Goal: Subscribe to service/newsletter

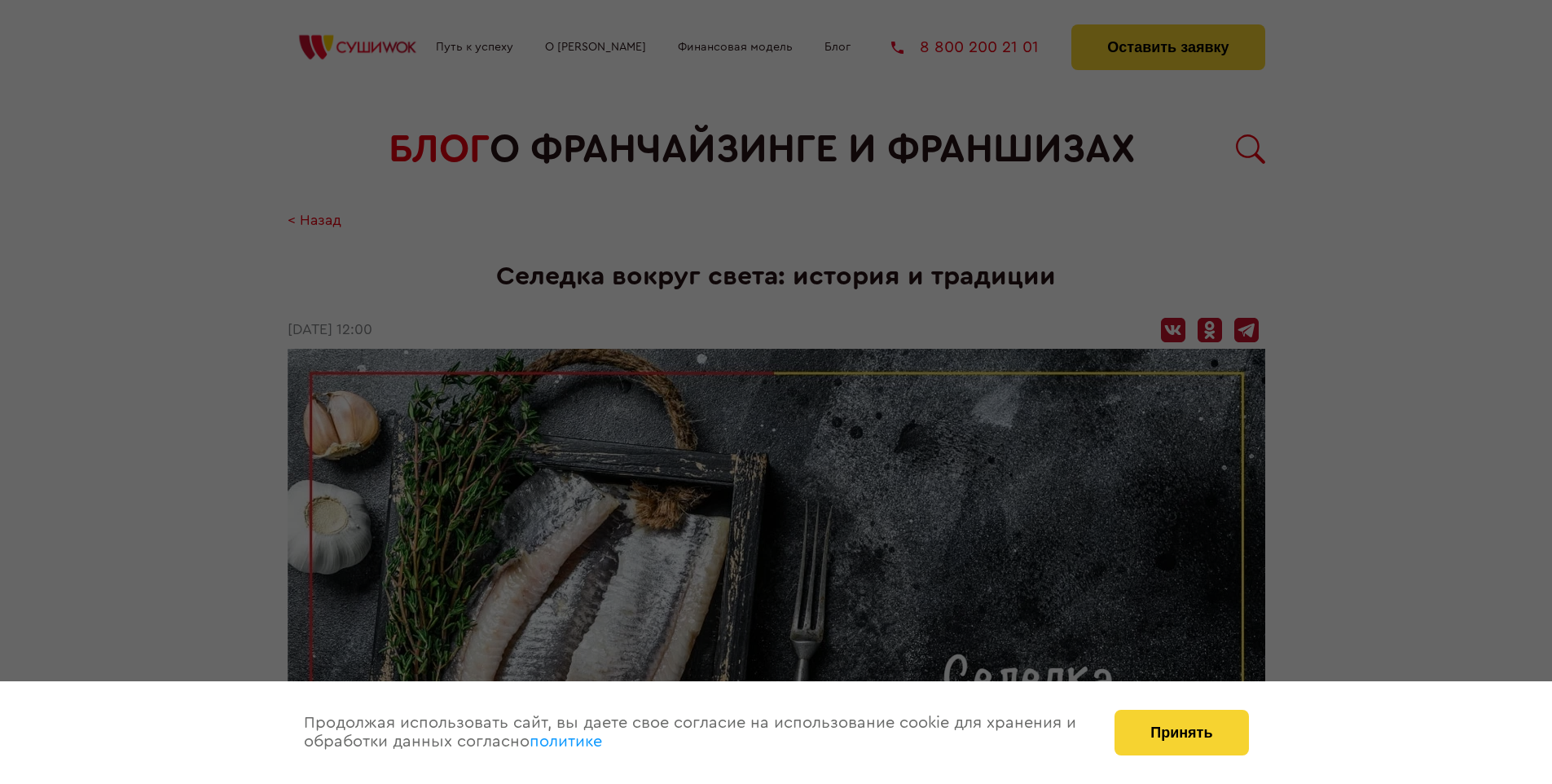
scroll to position [2354, 0]
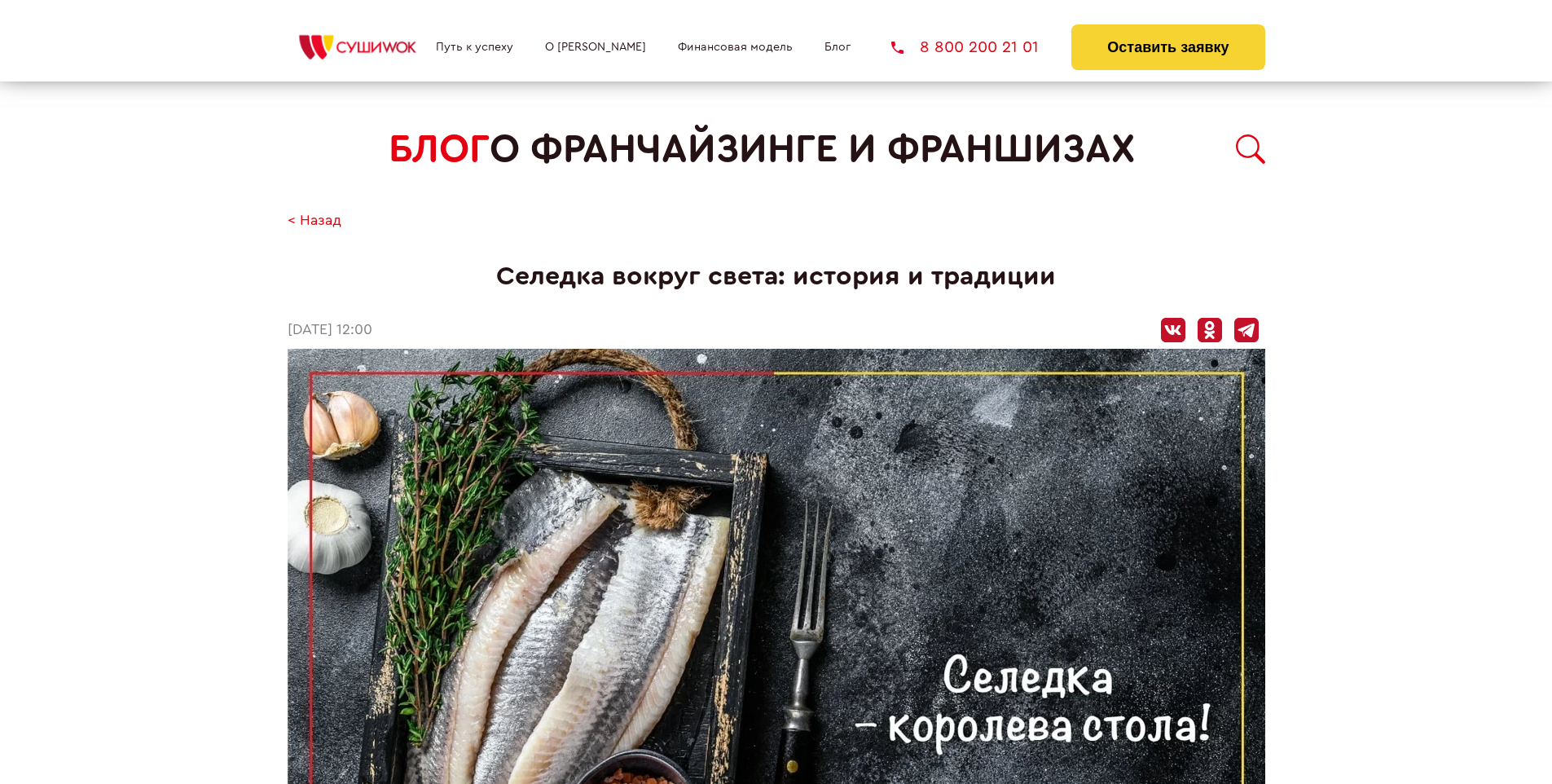
scroll to position [2354, 0]
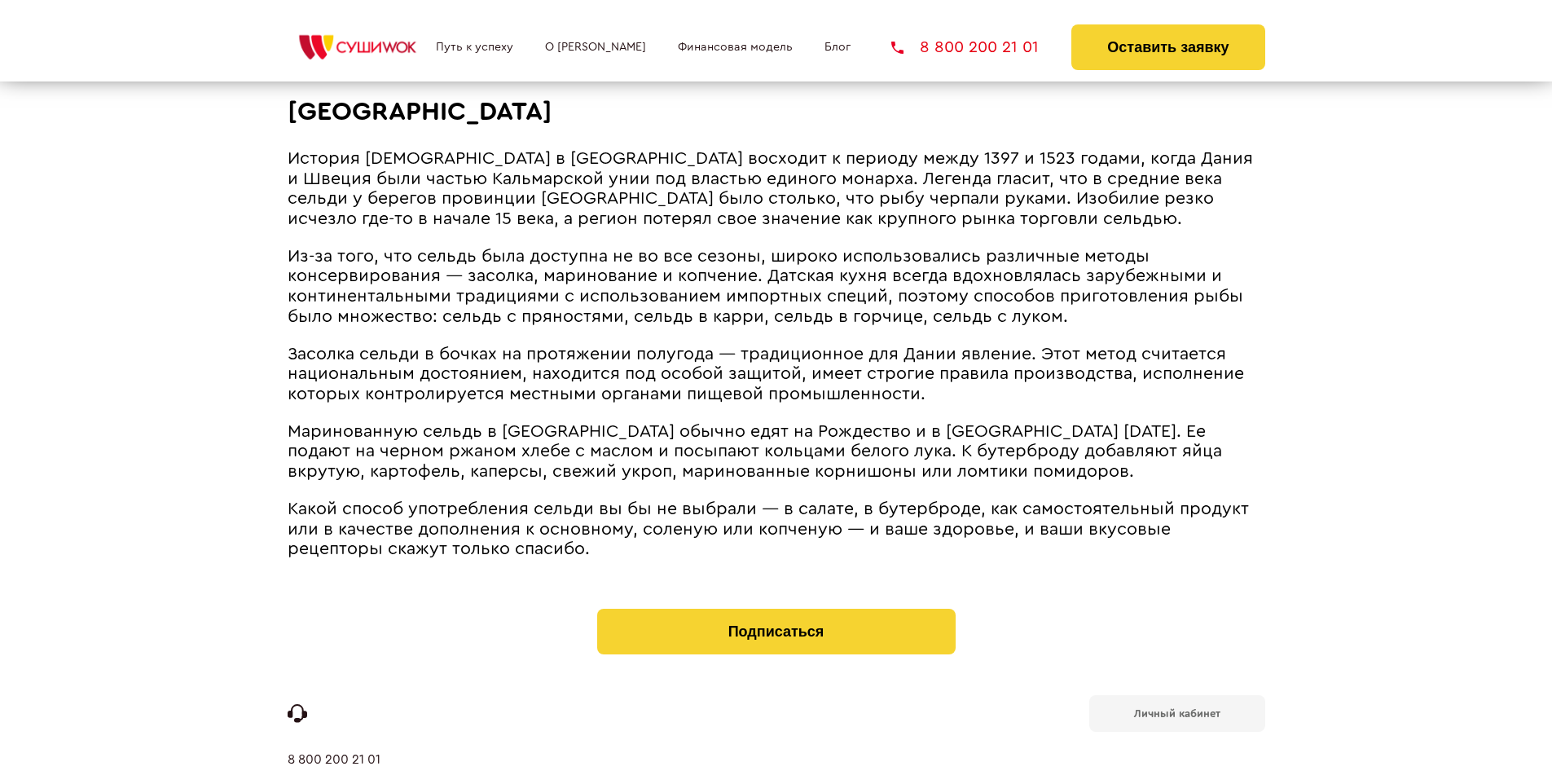
click at [1177, 708] on b "Личный кабинет" at bounding box center [1177, 713] width 86 height 10
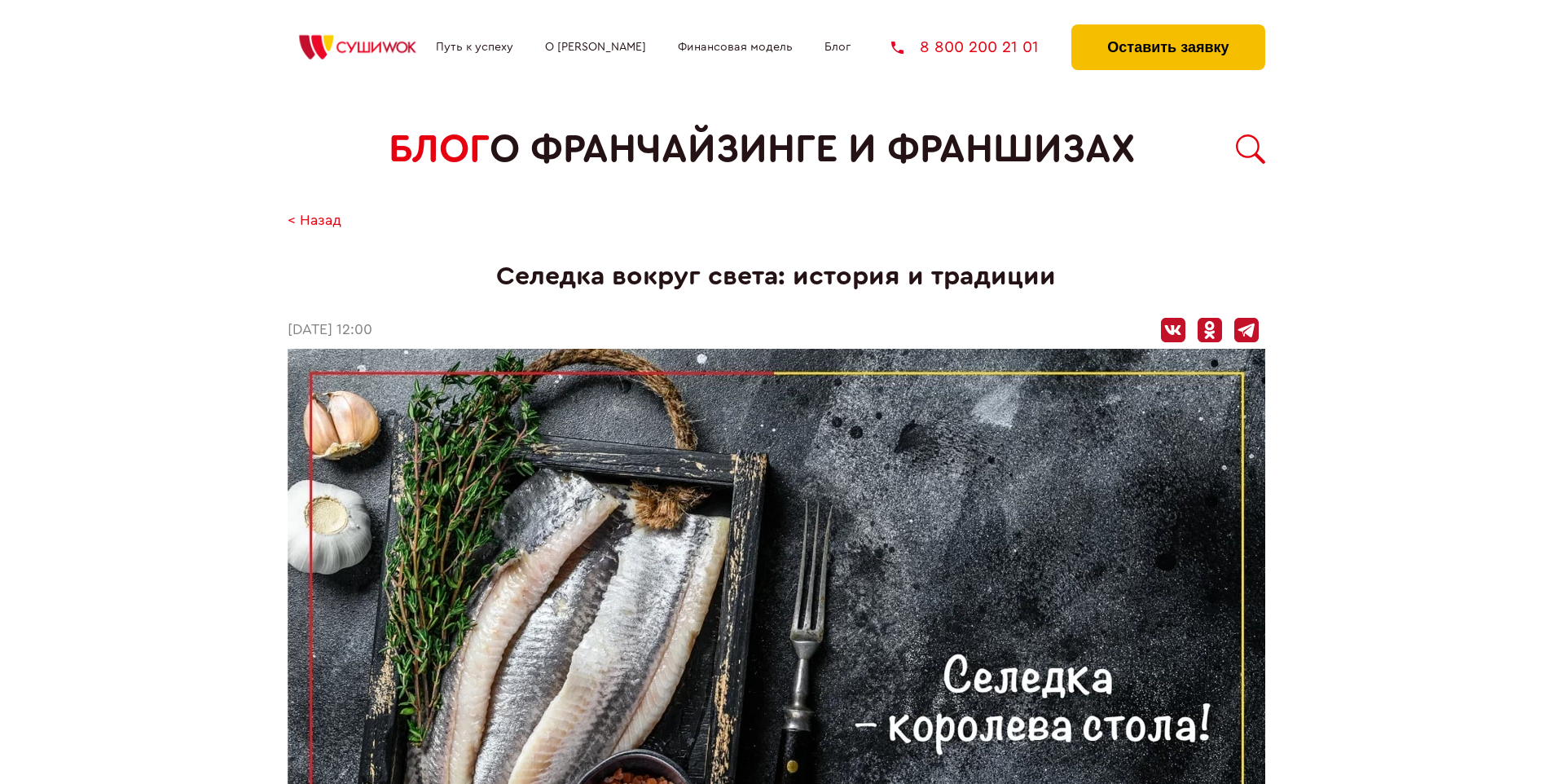
click at [1167, 28] on button "Оставить заявку" at bounding box center [1168, 47] width 193 height 45
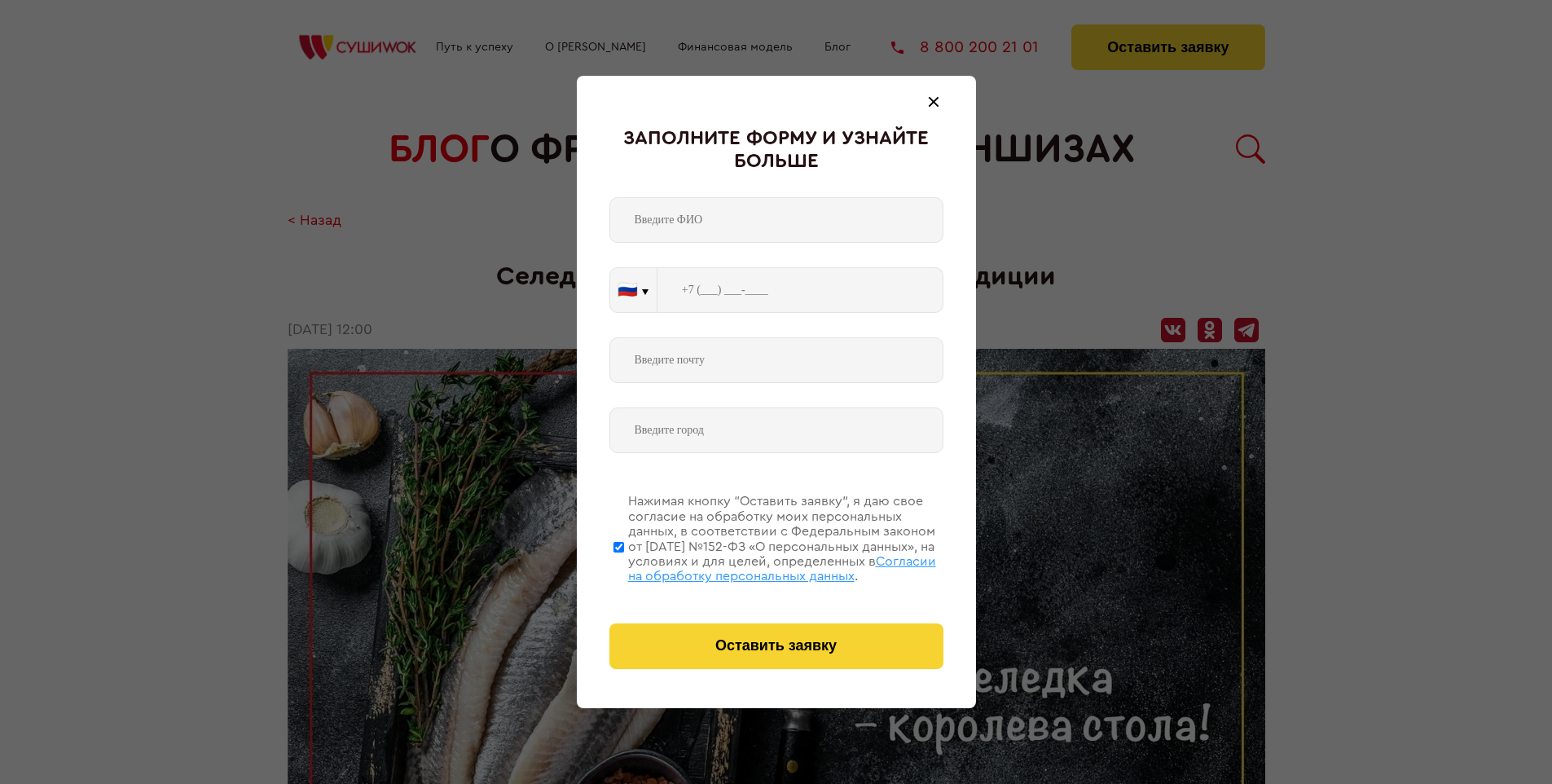
click at [755, 566] on span "Согласии на обработку персональных данных" at bounding box center [782, 568] width 308 height 27
click at [624, 566] on input "Нажимая кнопку “Оставить заявку”, я даю свое согласие на обработку моих персона…" at bounding box center [619, 546] width 10 height 131
checkbox input "false"
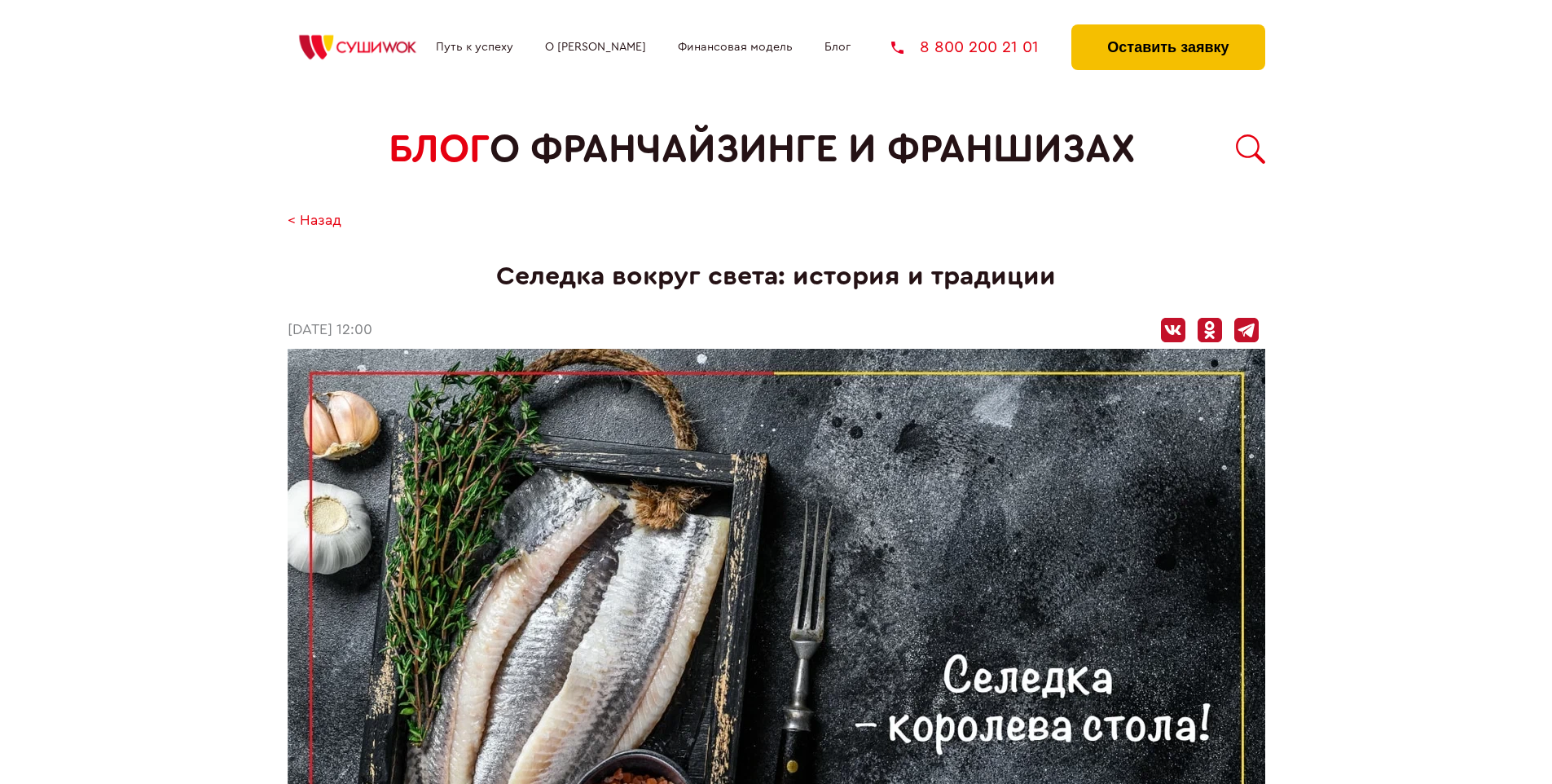
click at [1167, 28] on button "Оставить заявку" at bounding box center [1168, 47] width 193 height 45
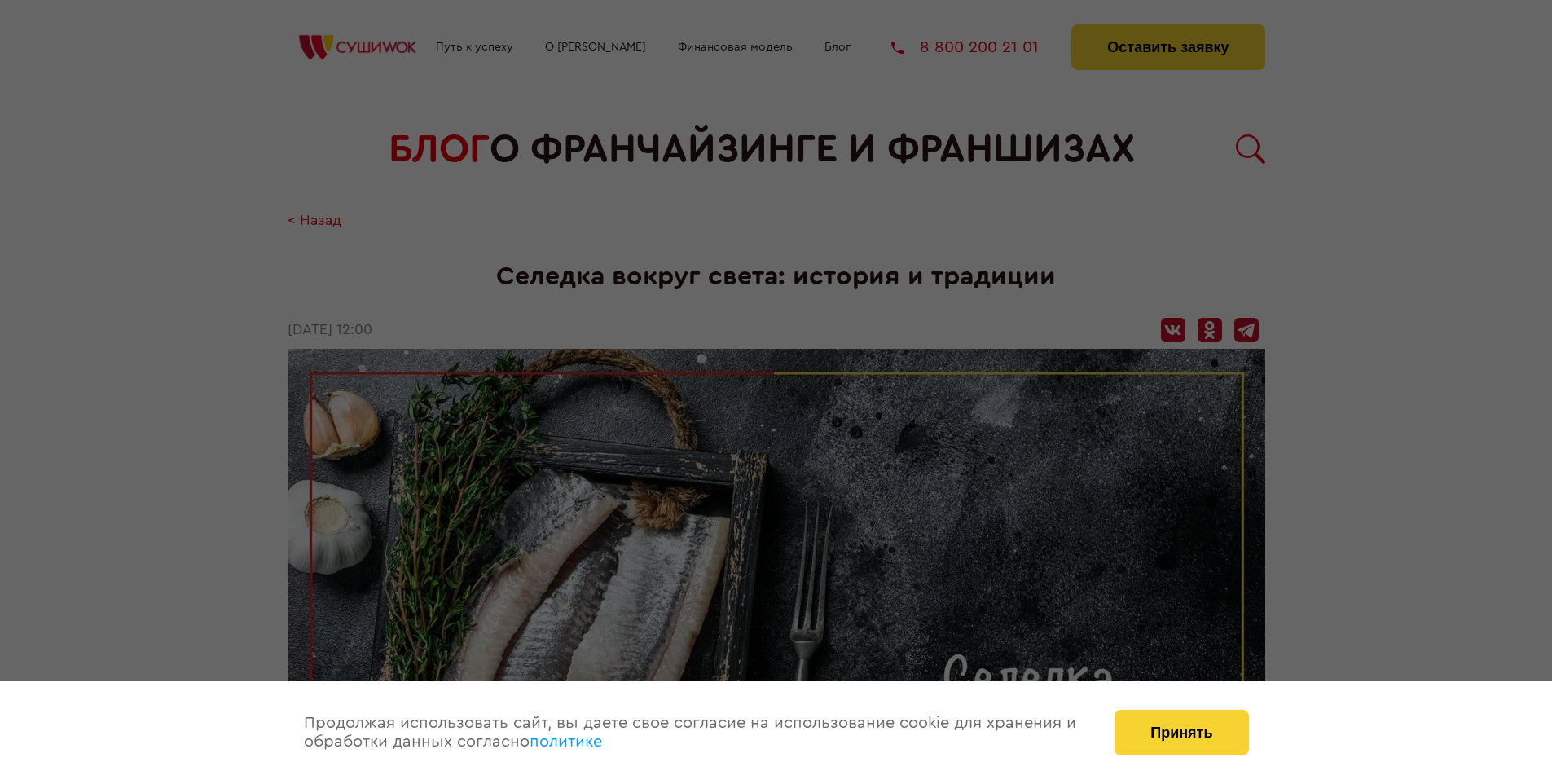
scroll to position [2354, 0]
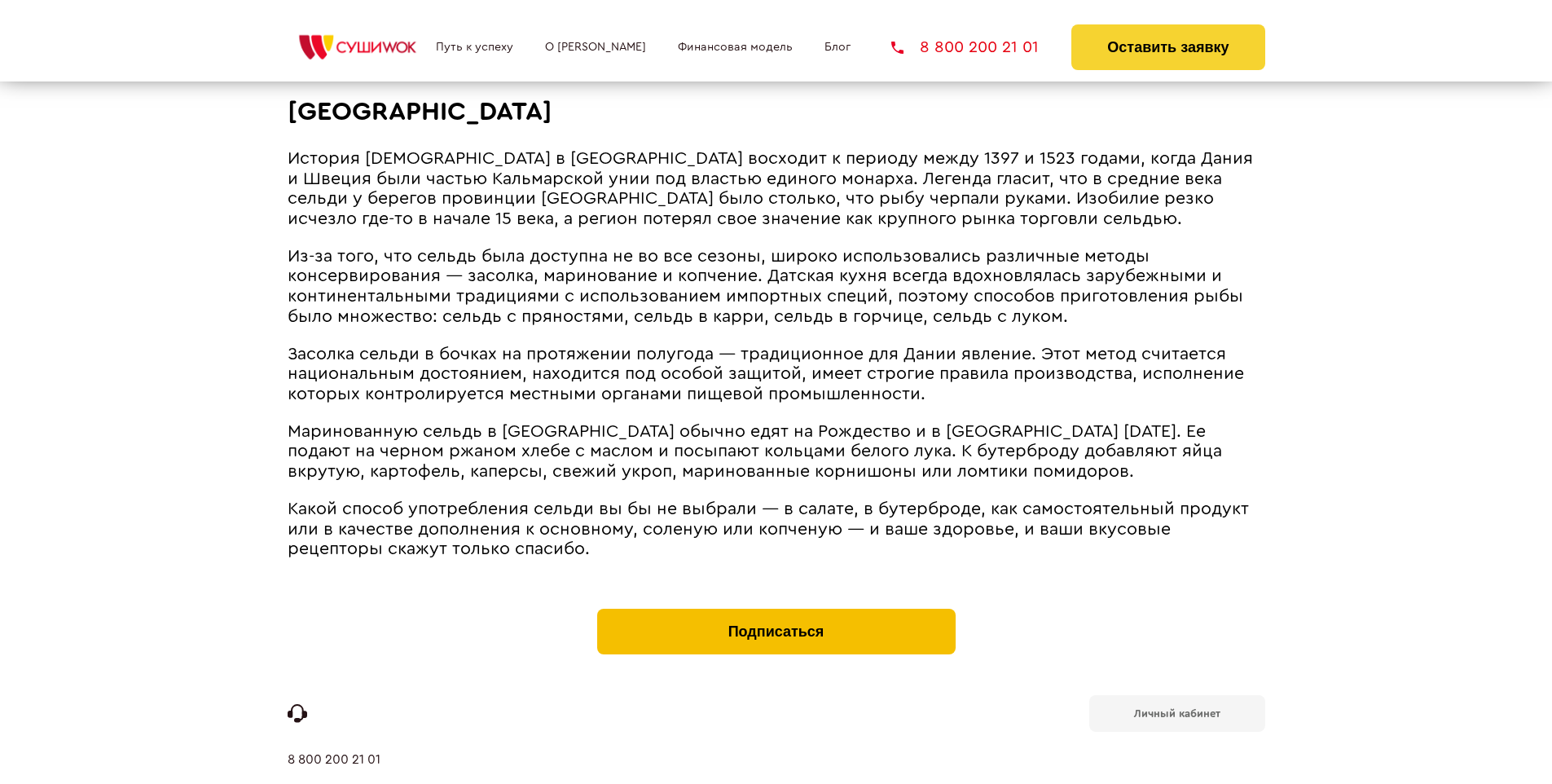
click at [776, 608] on button "Подписаться" at bounding box center [776, 630] width 358 height 45
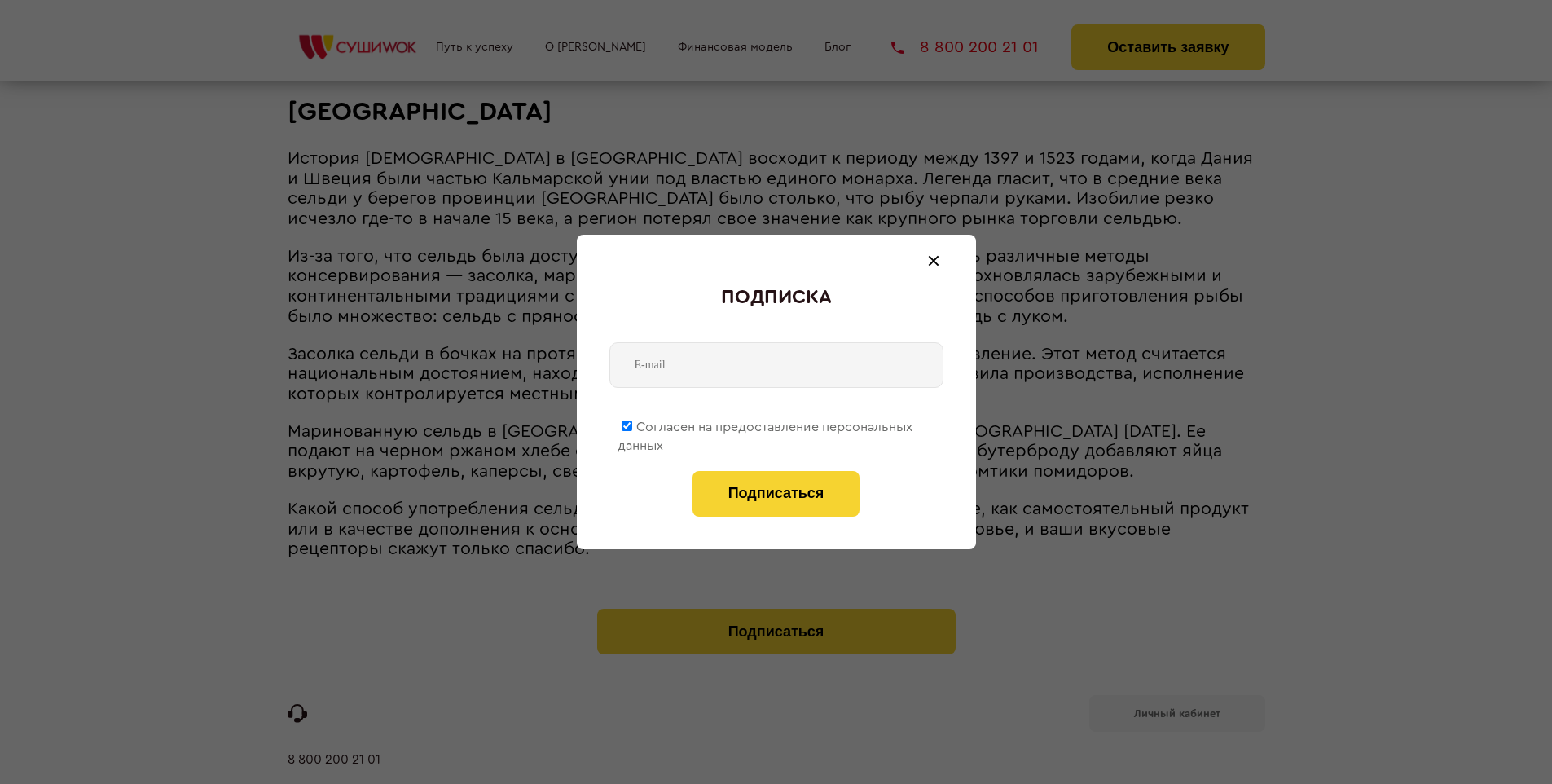
click at [766, 424] on span "Согласен на предоставление персональных данных" at bounding box center [765, 436] width 295 height 32
click at [632, 424] on input "Согласен на предоставление персональных данных" at bounding box center [627, 426] width 10 height 10
checkbox input "false"
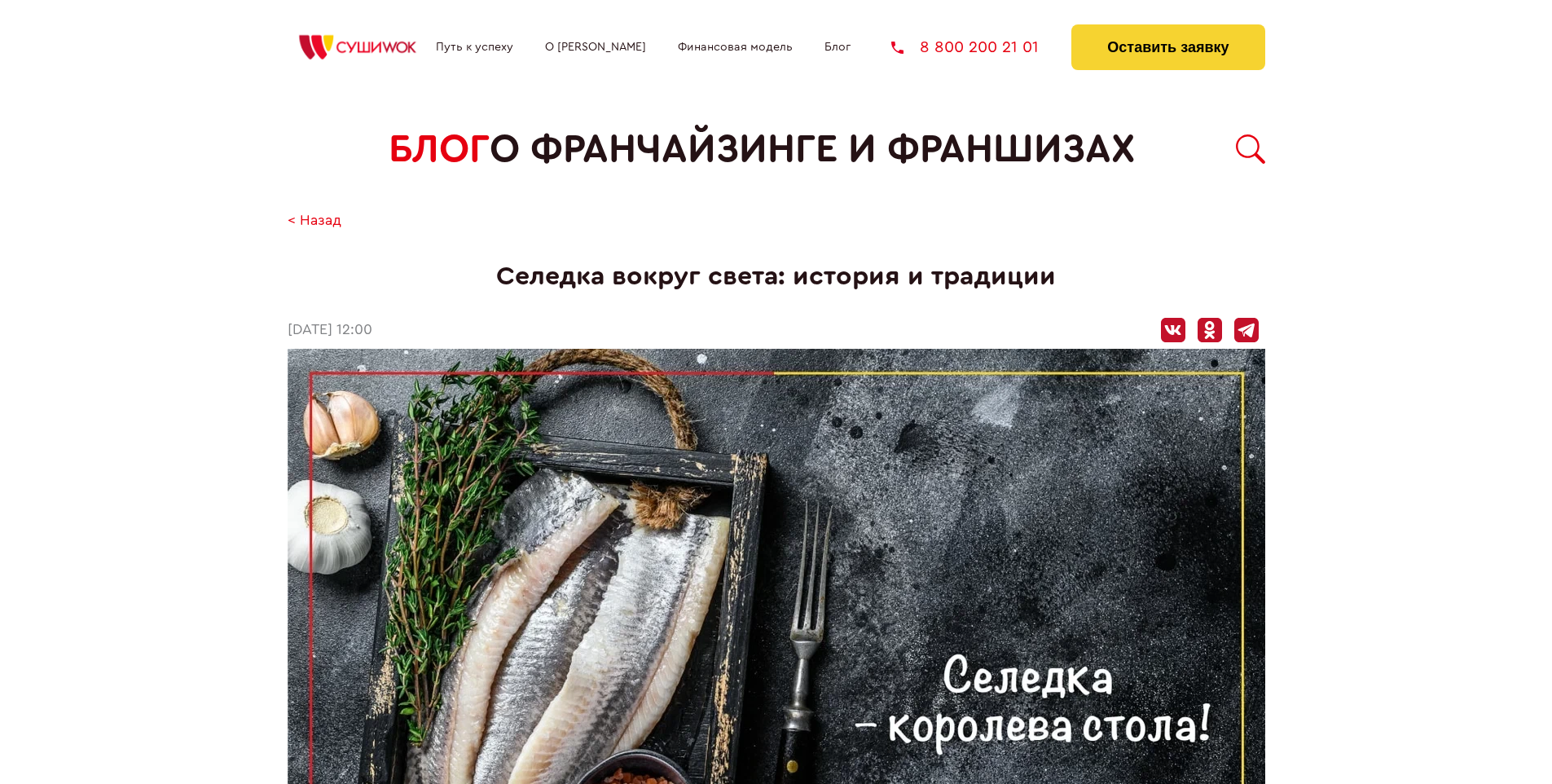
scroll to position [2354, 0]
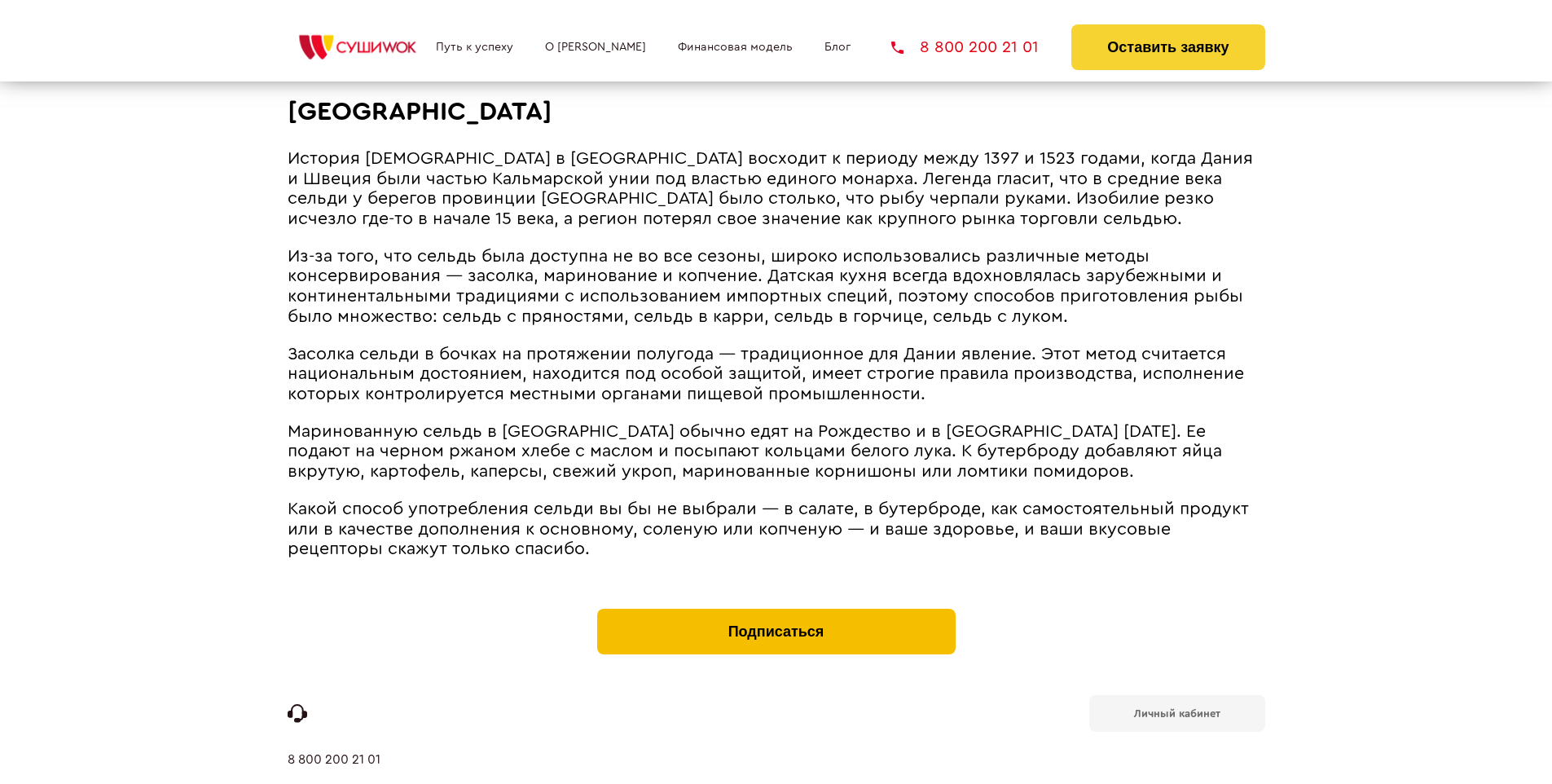
click at [776, 608] on button "Подписаться" at bounding box center [776, 630] width 358 height 45
